Goal: Communication & Community: Answer question/provide support

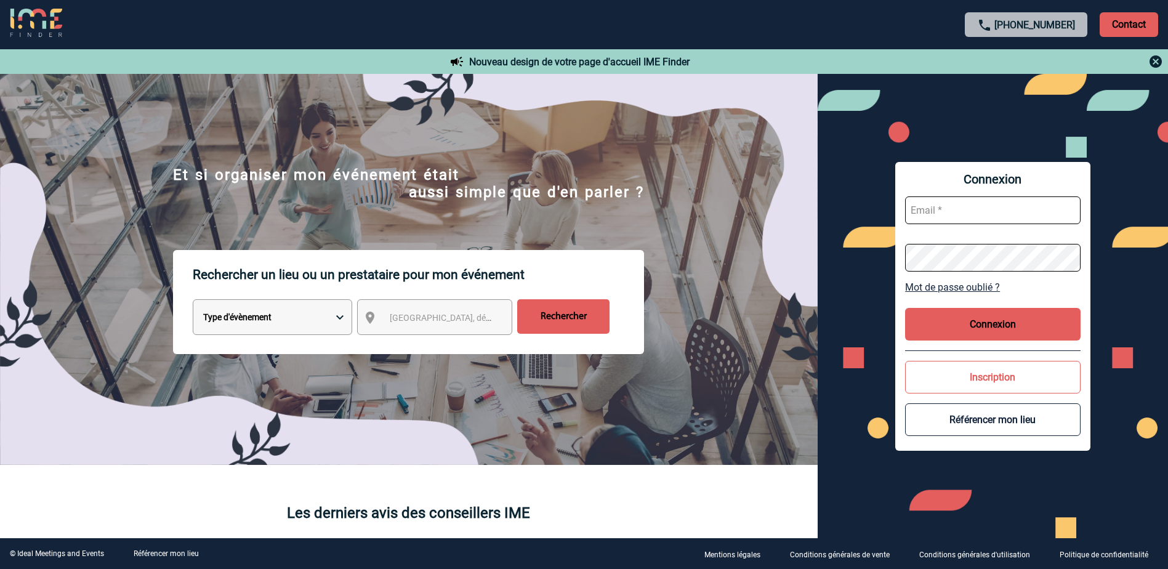
click at [984, 320] on button "Connexion" at bounding box center [992, 324] width 175 height 33
click at [944, 215] on input "text" at bounding box center [992, 210] width 175 height 28
click at [943, 214] on input "text" at bounding box center [992, 210] width 175 height 28
type input "[PERSON_NAME][EMAIL_ADDRESS][DOMAIN_NAME]"
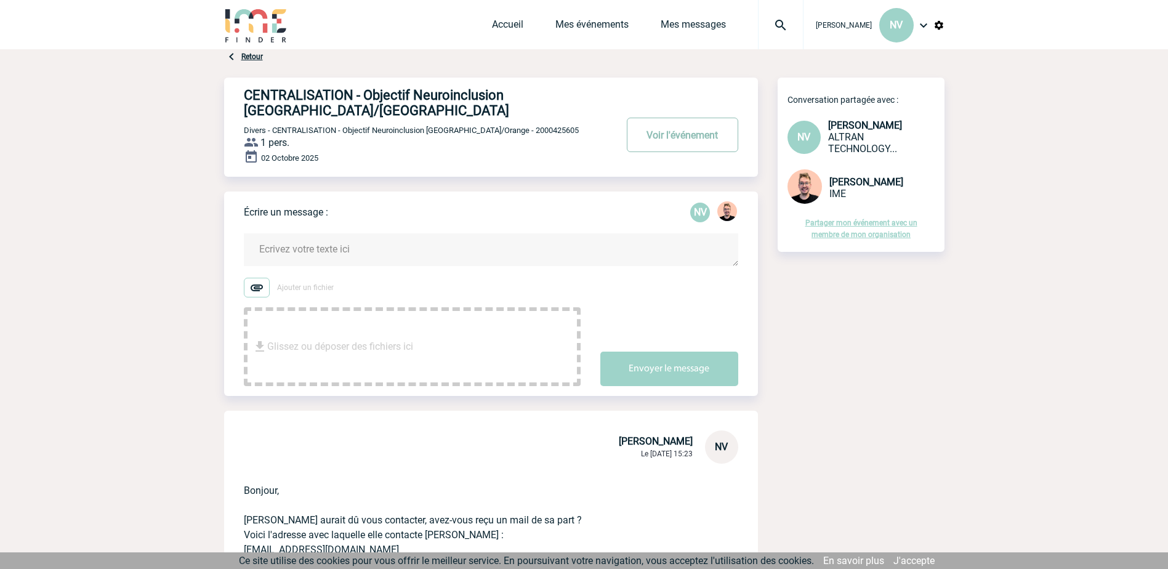
click at [693, 140] on button "Voir l'événement" at bounding box center [682, 135] width 111 height 34
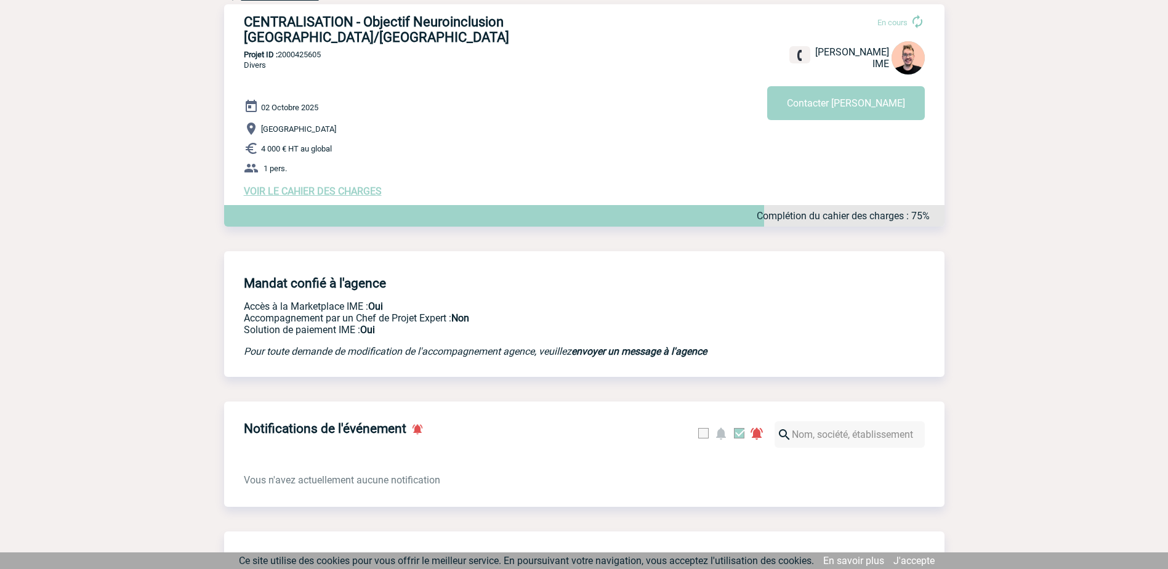
scroll to position [80, 0]
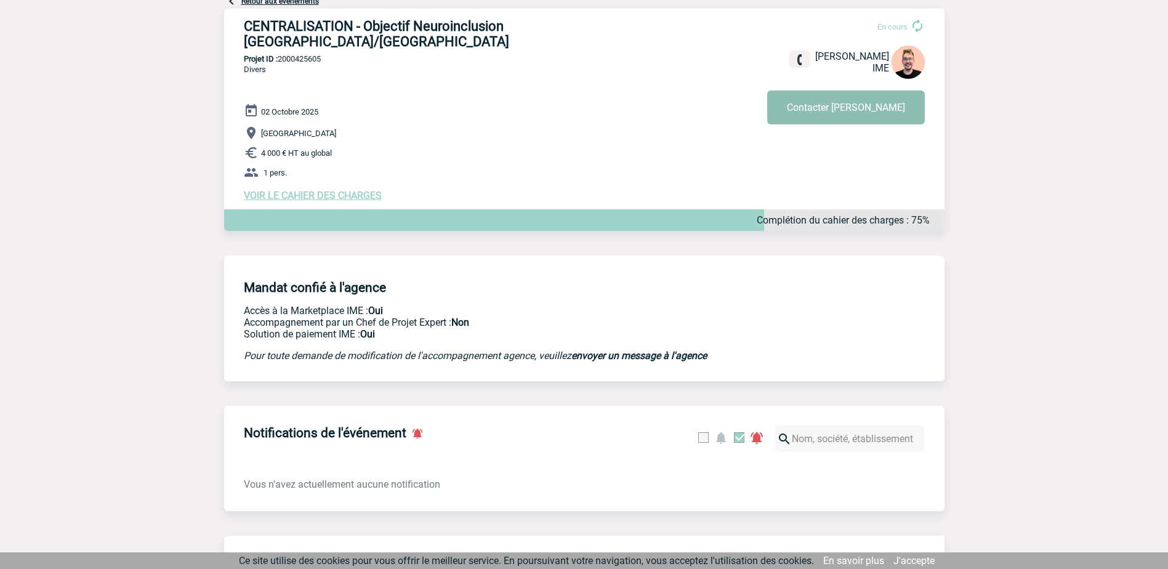
click at [870, 108] on button "Contacter Stefan" at bounding box center [846, 107] width 158 height 34
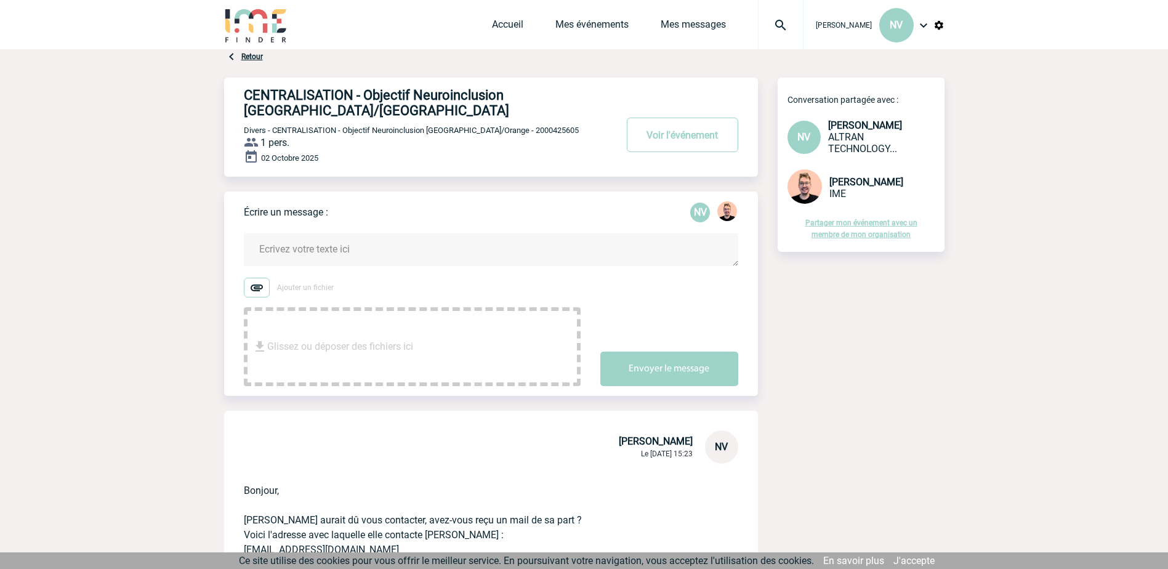
click at [316, 252] on textarea at bounding box center [491, 249] width 494 height 33
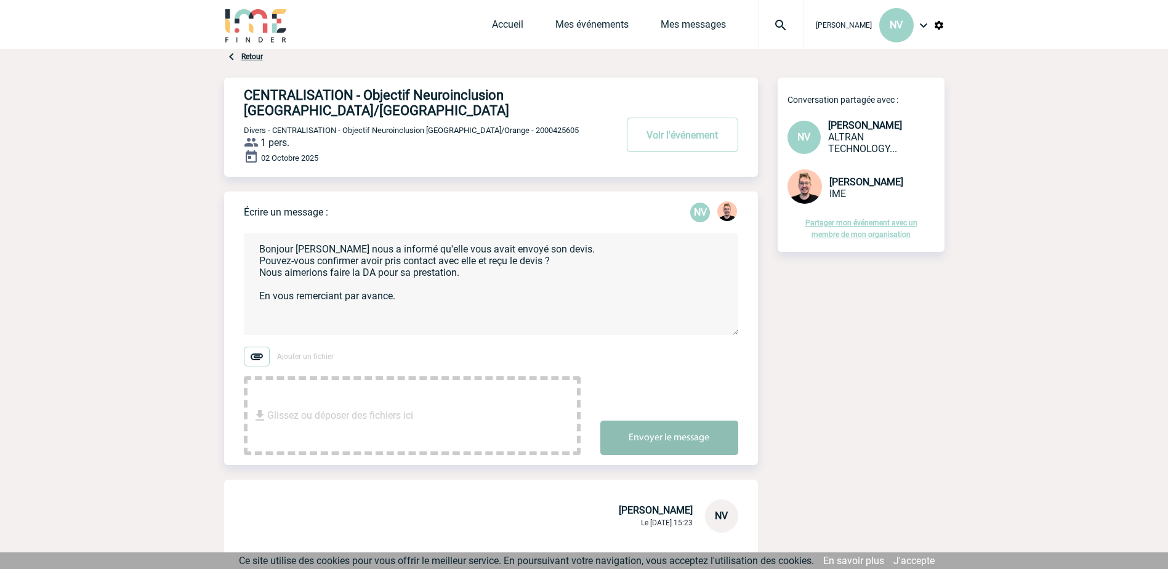
type textarea "Bonjour Stefan, Ludmila nous a informé qu'elle vous avait envoyé son devis. Pou…"
click at [650, 433] on button "Envoyer le message" at bounding box center [669, 437] width 138 height 34
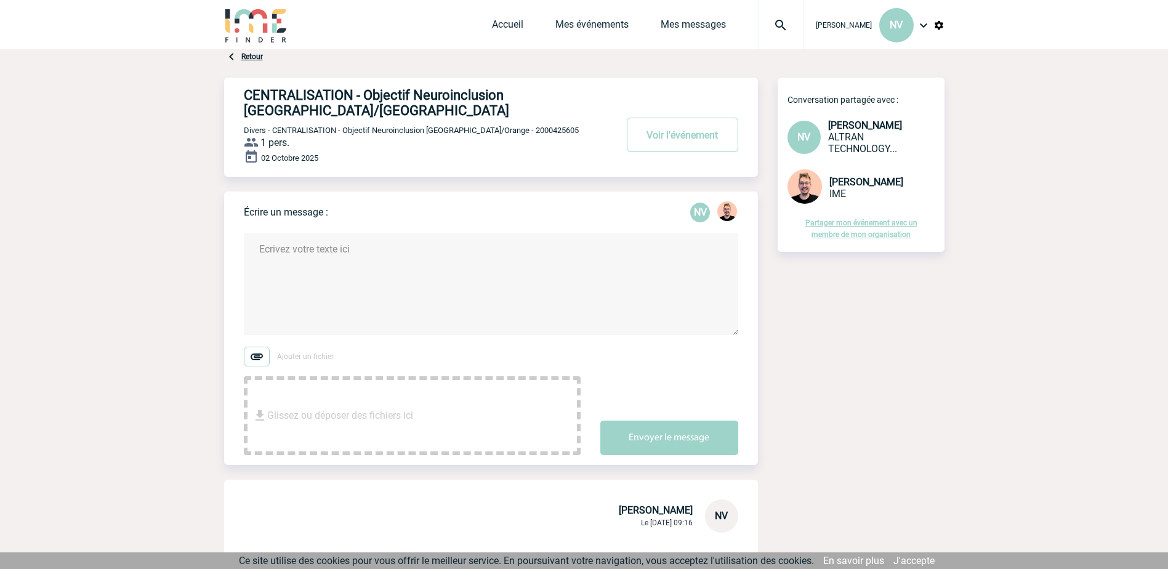
drag, startPoint x: 76, startPoint y: 92, endPoint x: 213, endPoint y: 150, distance: 149.2
click at [708, 22] on link "Mes messages" at bounding box center [693, 26] width 65 height 17
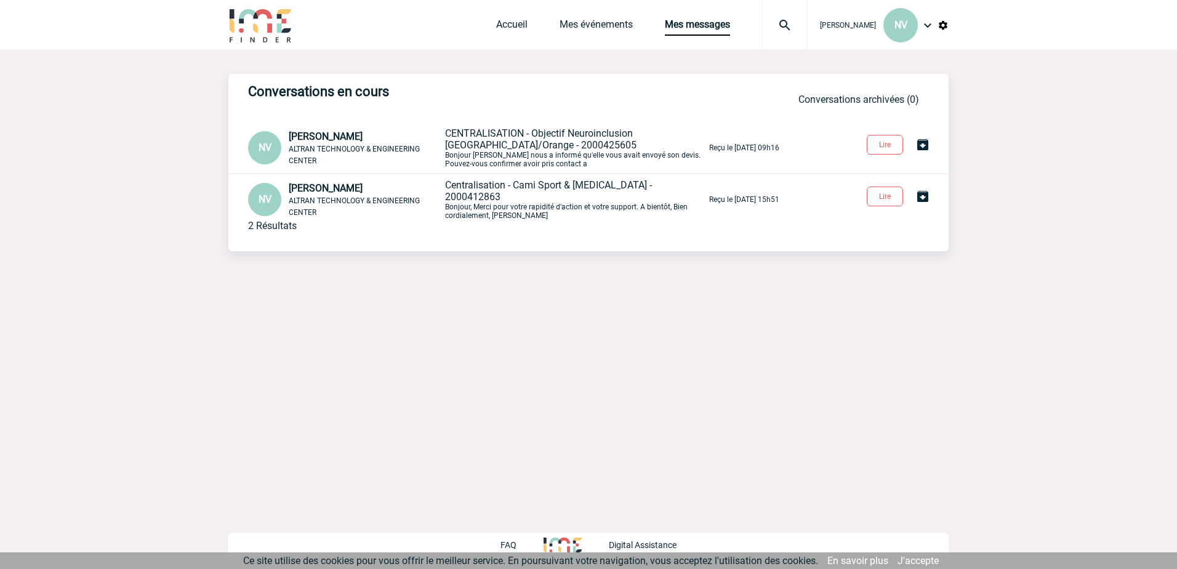
click at [608, 136] on span "CENTRALISATION - Objectif Neuroinclusion France/Orange - 2000425605" at bounding box center [540, 138] width 191 height 23
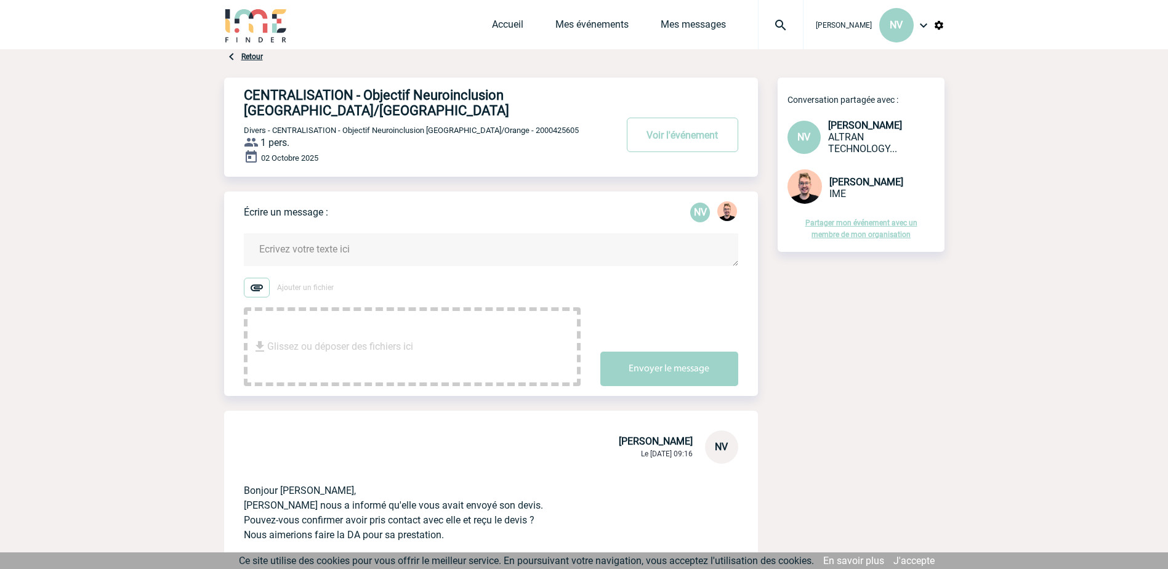
click at [926, 26] on img at bounding box center [923, 25] width 15 height 15
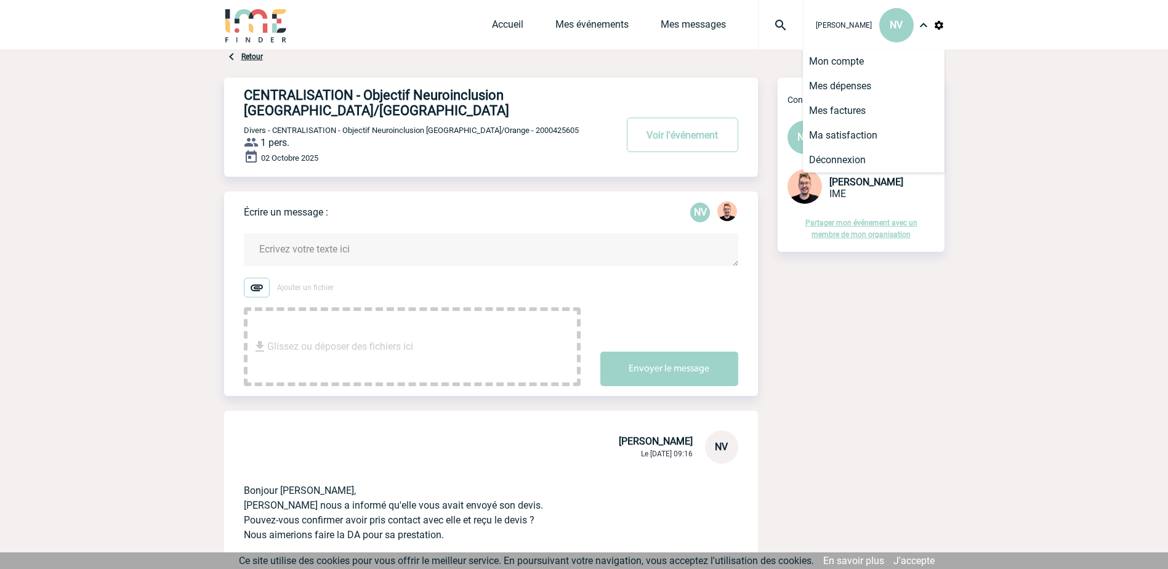
click at [845, 183] on span "Stefan MILADINOVIC" at bounding box center [866, 182] width 74 height 12
click at [627, 82] on div "CENTRALISATION - Objectif Neuroinclusion France/Orange Voir l'événement Divers …" at bounding box center [501, 122] width 514 height 89
click at [722, 25] on link "Mes messages" at bounding box center [693, 26] width 65 height 17
click at [581, 28] on link "Mes événements" at bounding box center [591, 26] width 73 height 17
click at [519, 26] on link "Accueil" at bounding box center [507, 26] width 31 height 17
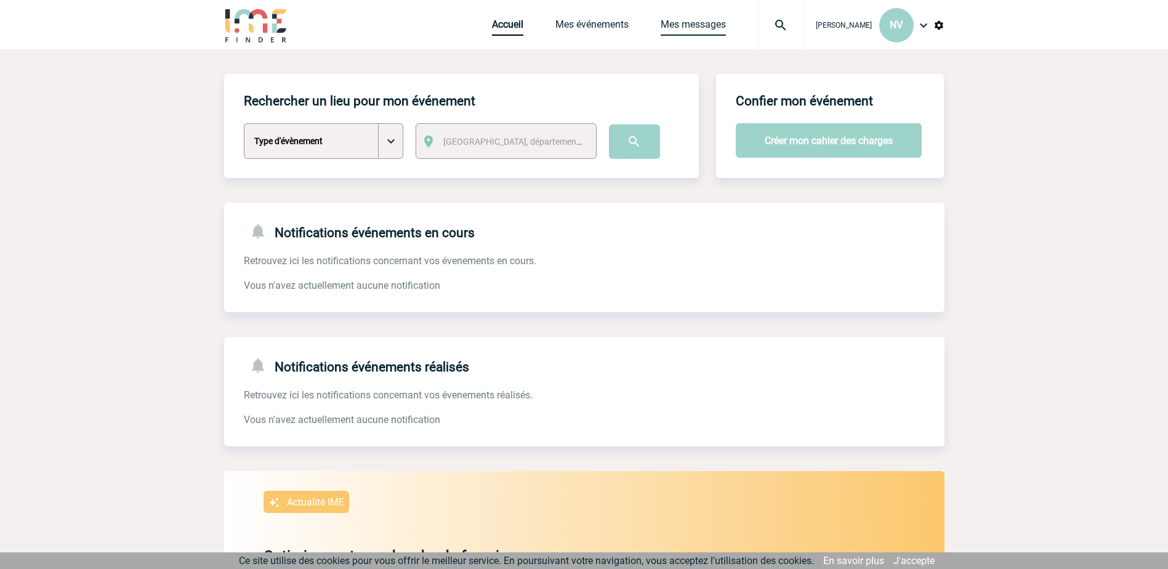
click at [692, 31] on link "Mes messages" at bounding box center [693, 26] width 65 height 17
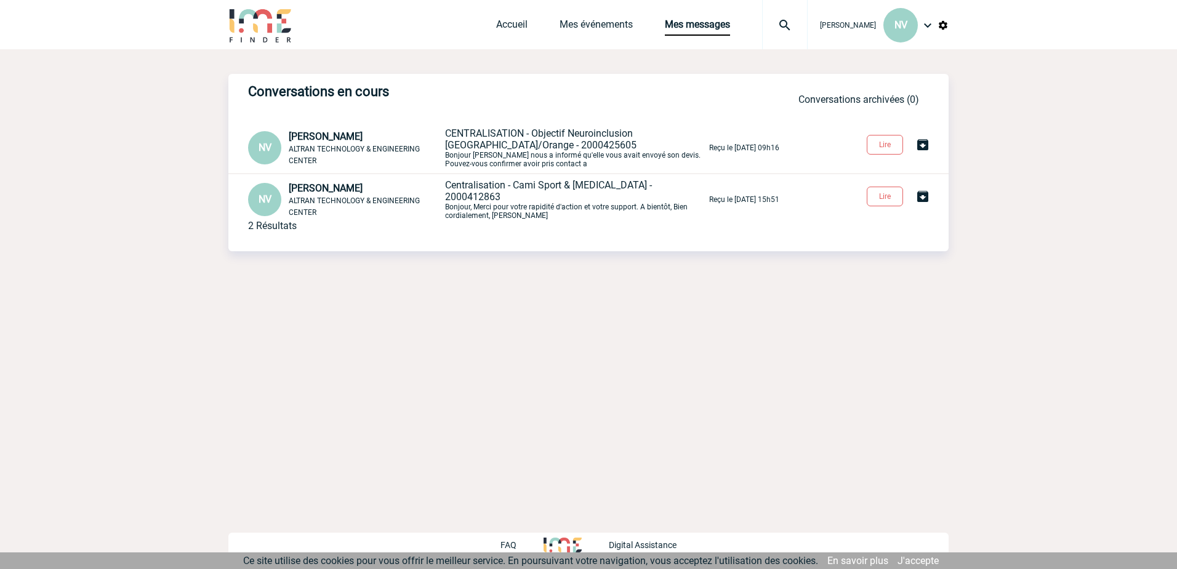
click at [551, 135] on span "CENTRALISATION - Objectif Neuroinclusion [GEOGRAPHIC_DATA]/Orange - 2000425605" at bounding box center [540, 138] width 191 height 23
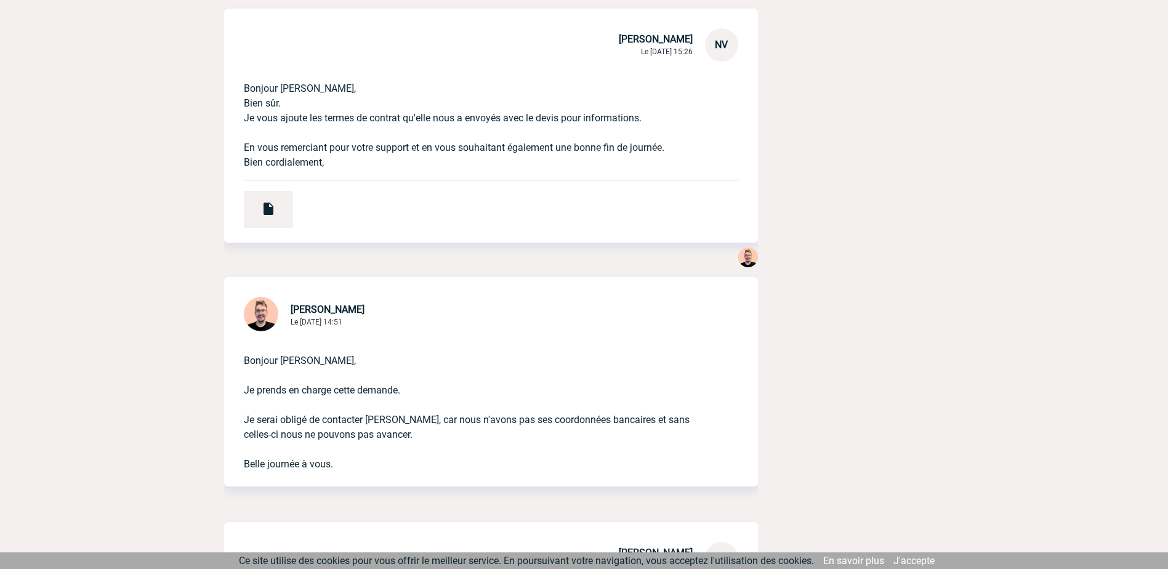
scroll to position [1059, 0]
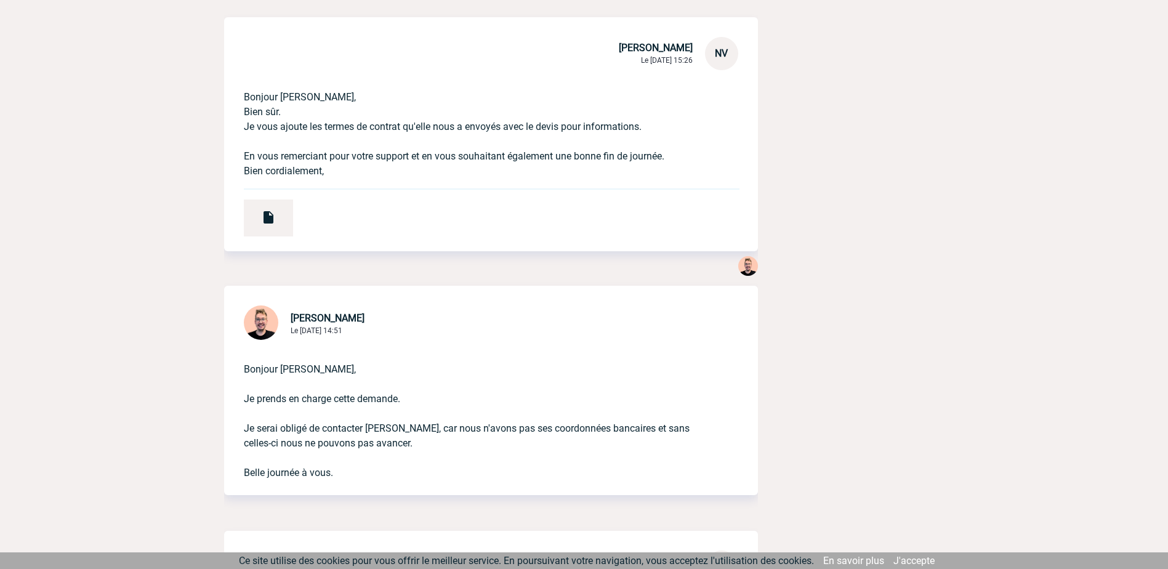
click at [347, 318] on span "[PERSON_NAME]" at bounding box center [328, 318] width 74 height 12
click at [348, 319] on span "[PERSON_NAME]" at bounding box center [328, 318] width 74 height 12
drag, startPoint x: 348, startPoint y: 319, endPoint x: 259, endPoint y: 325, distance: 89.5
click at [259, 325] on img at bounding box center [261, 322] width 34 height 34
click at [491, 351] on p "Bonjour Noëlle, Je prends en charge cette demande. Je serai obligé de contacter…" at bounding box center [474, 411] width 460 height 138
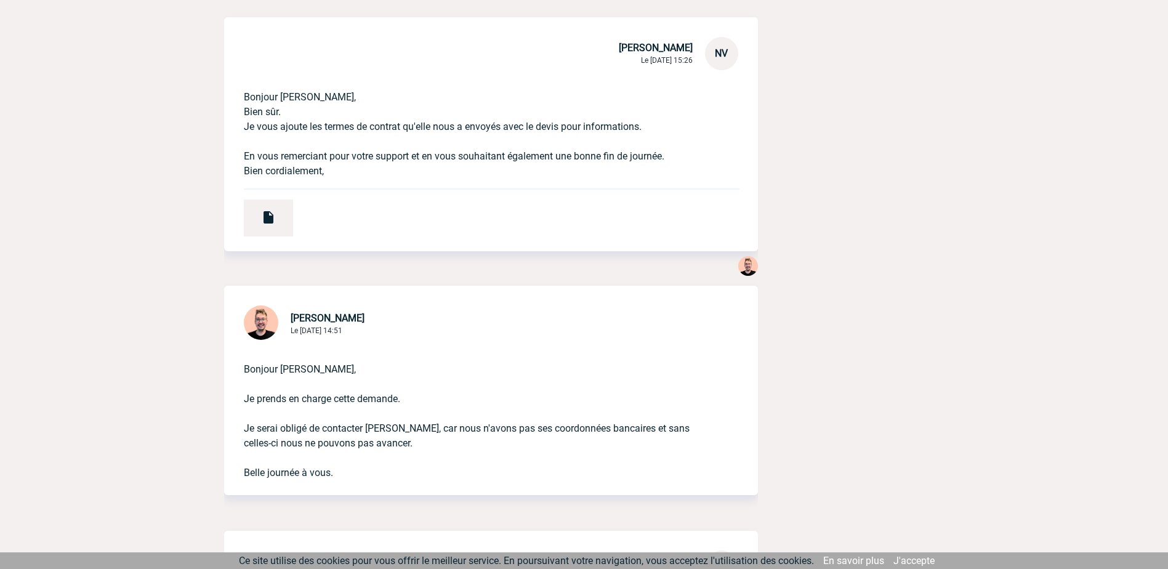
click at [747, 270] on img at bounding box center [748, 266] width 20 height 20
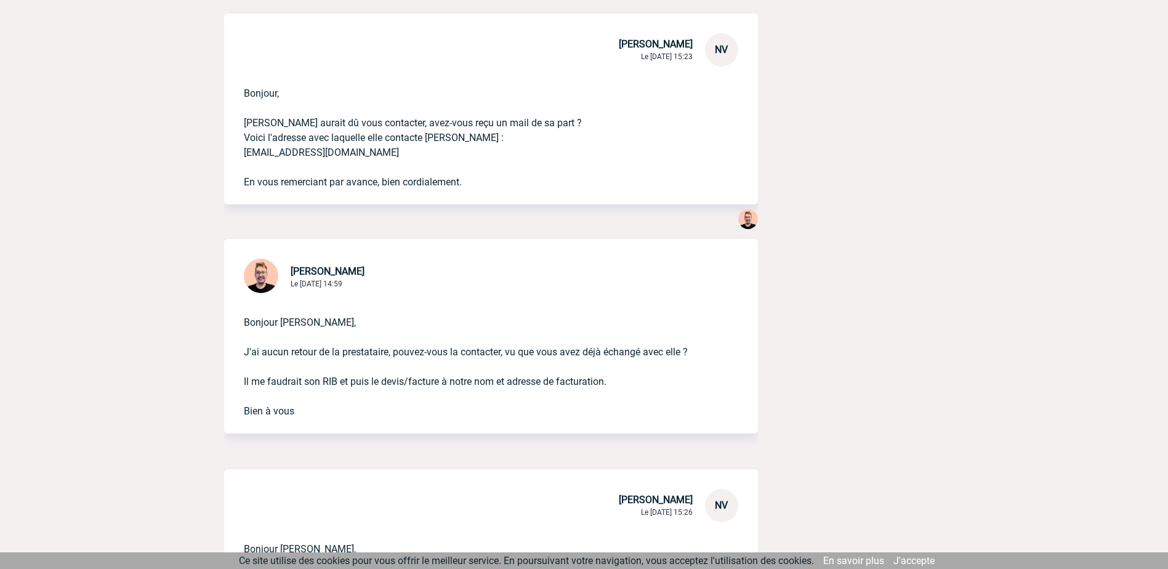
scroll to position [567, 0]
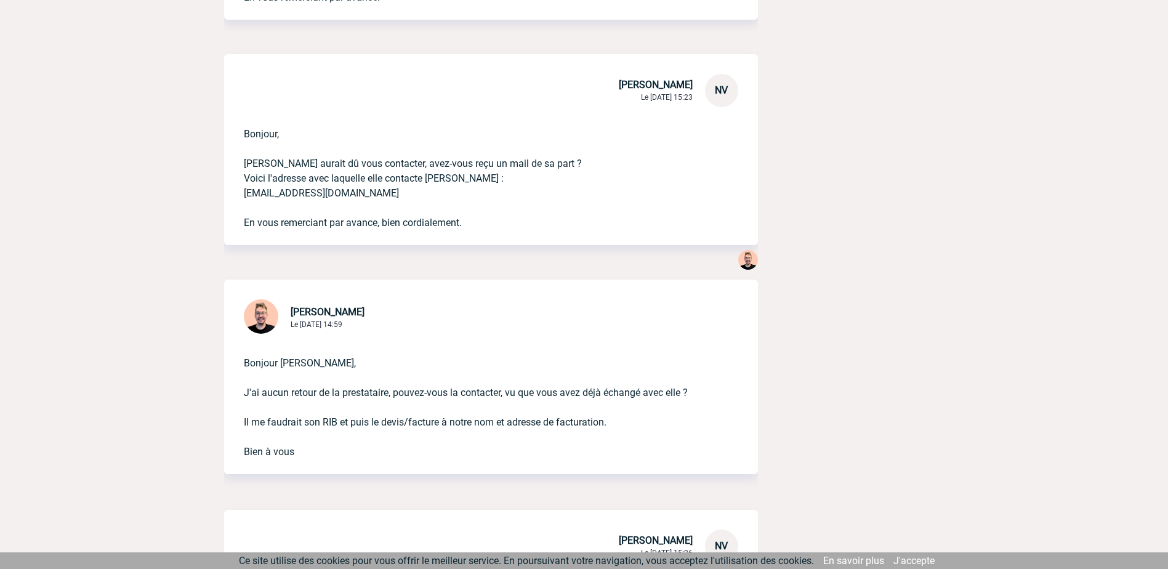
click at [748, 262] on img at bounding box center [748, 260] width 20 height 20
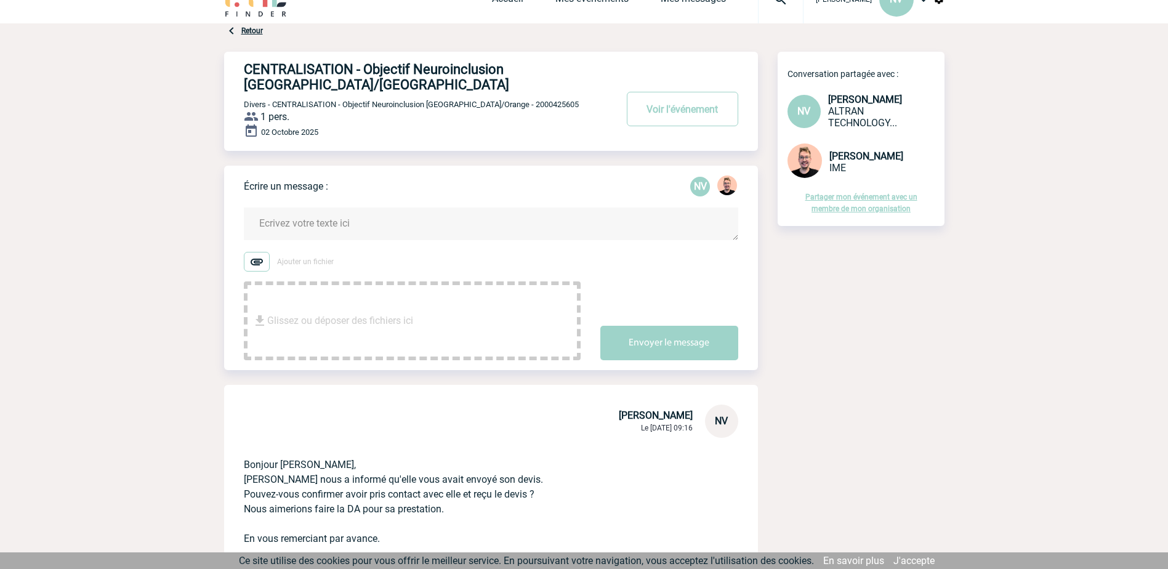
scroll to position [0, 0]
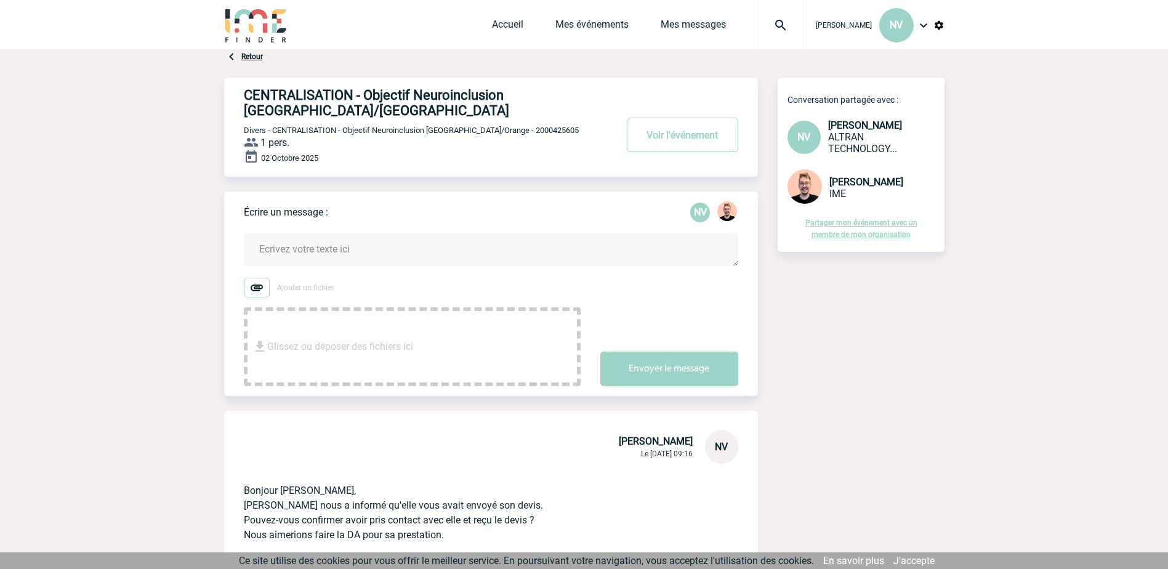
click at [870, 183] on span "Stefan MILADINOVIC" at bounding box center [866, 182] width 74 height 12
click at [834, 195] on span "IME" at bounding box center [837, 194] width 17 height 12
click at [805, 192] on img at bounding box center [804, 186] width 34 height 34
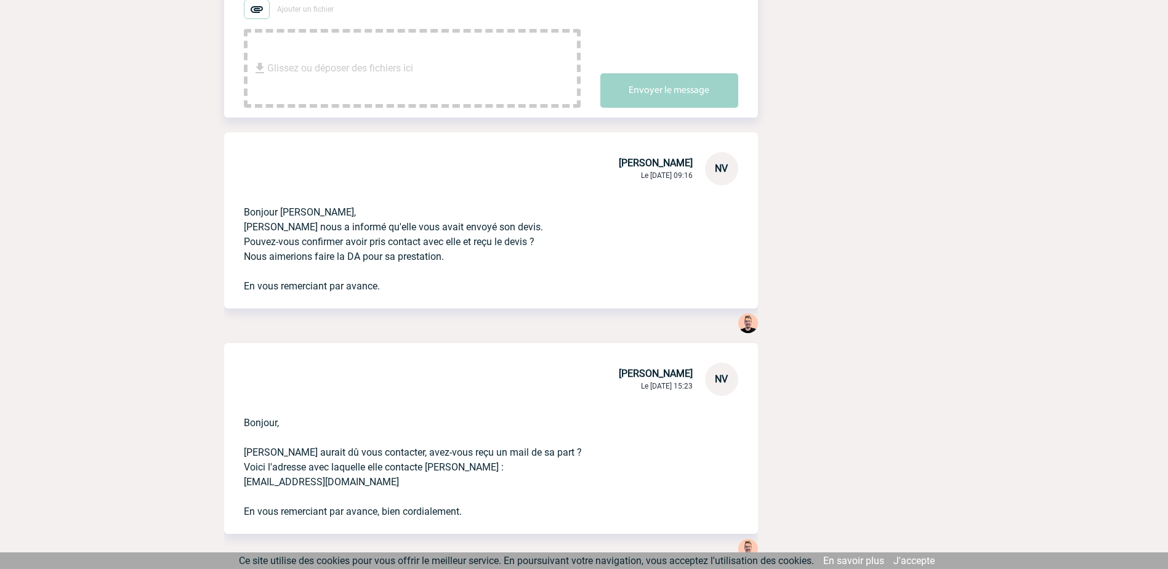
scroll to position [308, 0]
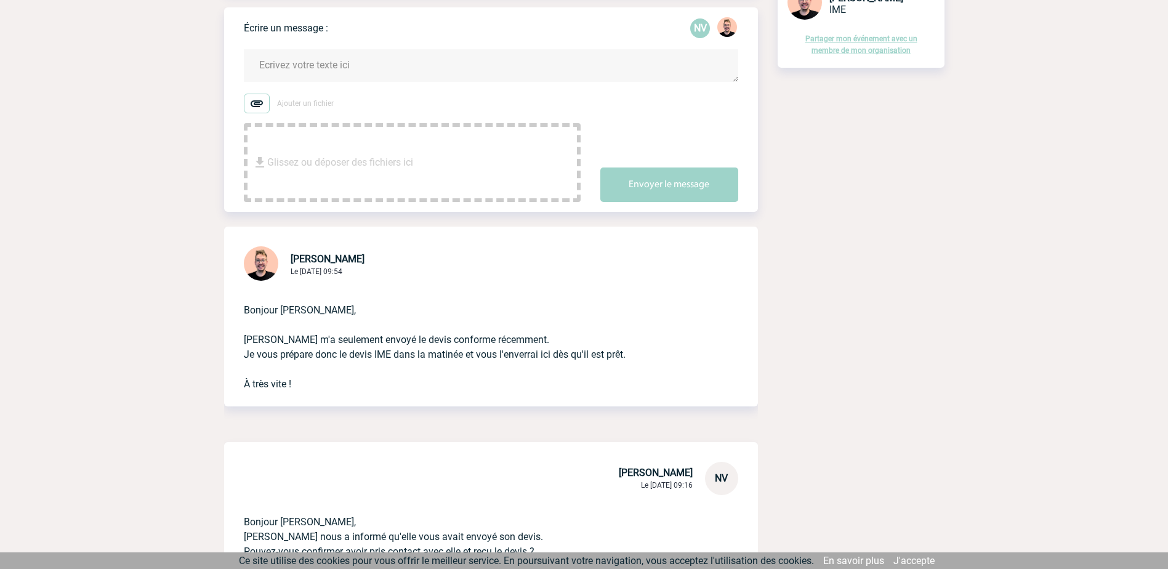
scroll to position [185, 0]
click at [276, 68] on textarea at bounding box center [491, 65] width 494 height 33
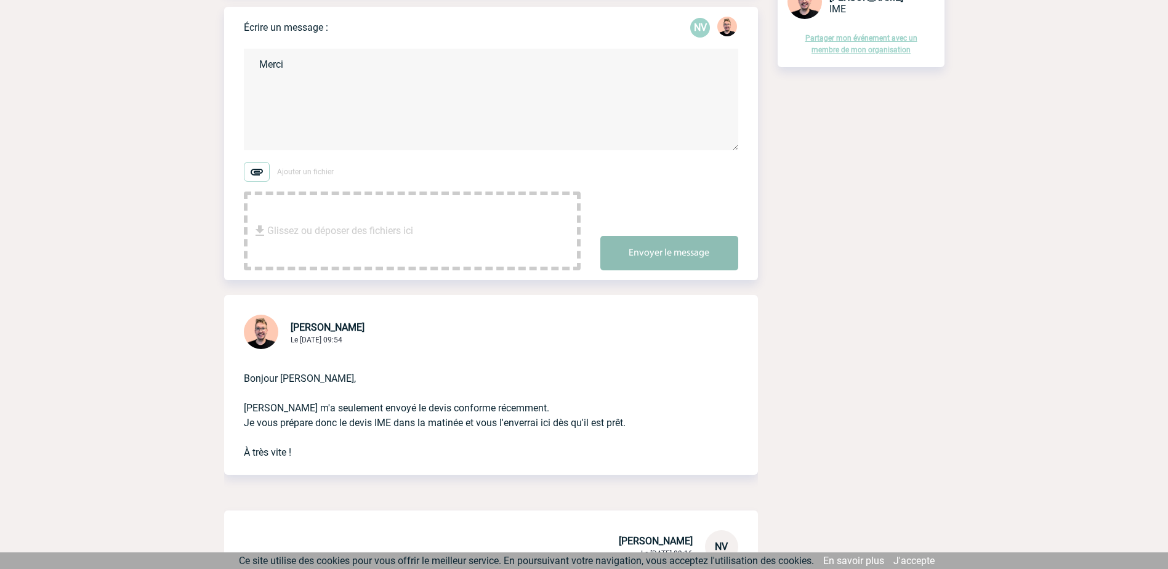
type textarea "Merci"
click at [676, 250] on button "Envoyer le message" at bounding box center [669, 253] width 138 height 34
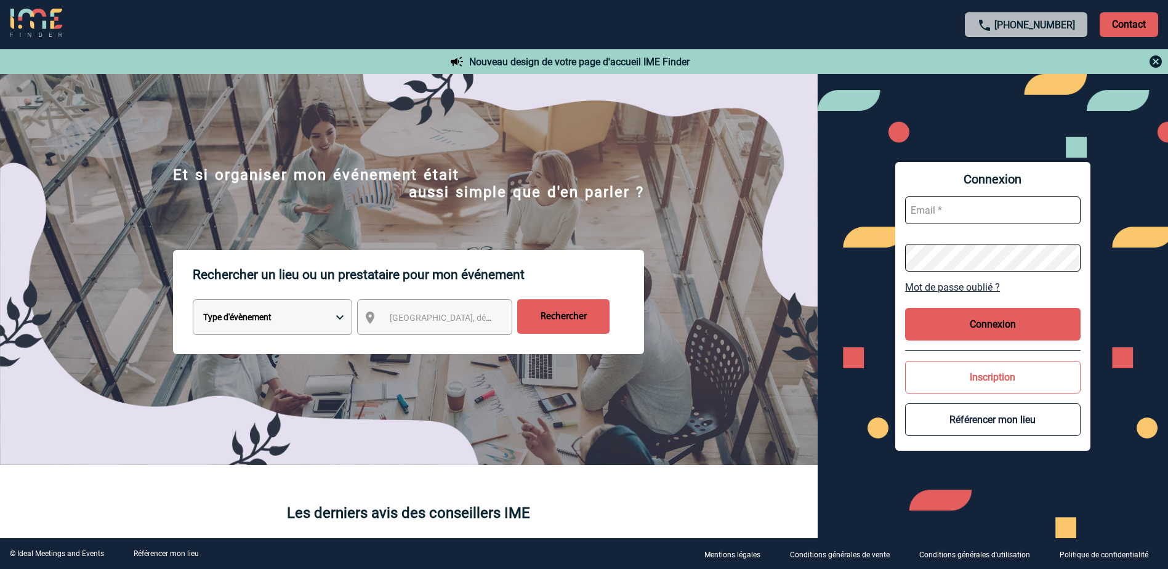
click at [923, 203] on input "text" at bounding box center [992, 210] width 175 height 28
type input "[PERSON_NAME][EMAIL_ADDRESS][DOMAIN_NAME]"
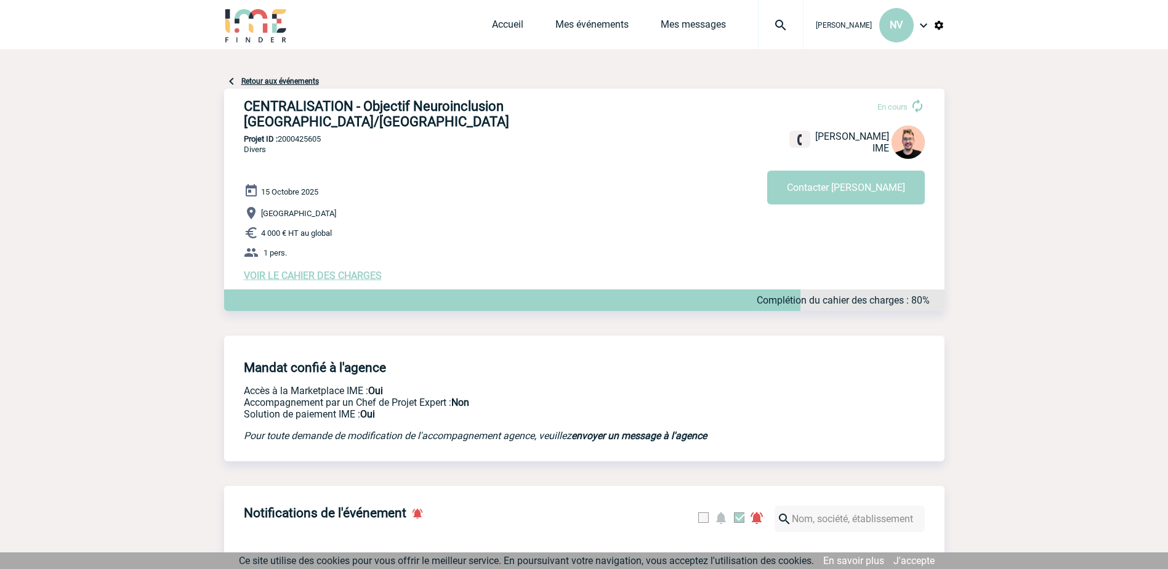
click at [329, 270] on span "VOIR LE CAHIER DES CHARGES" at bounding box center [313, 276] width 138 height 12
